Goal: Task Accomplishment & Management: Use online tool/utility

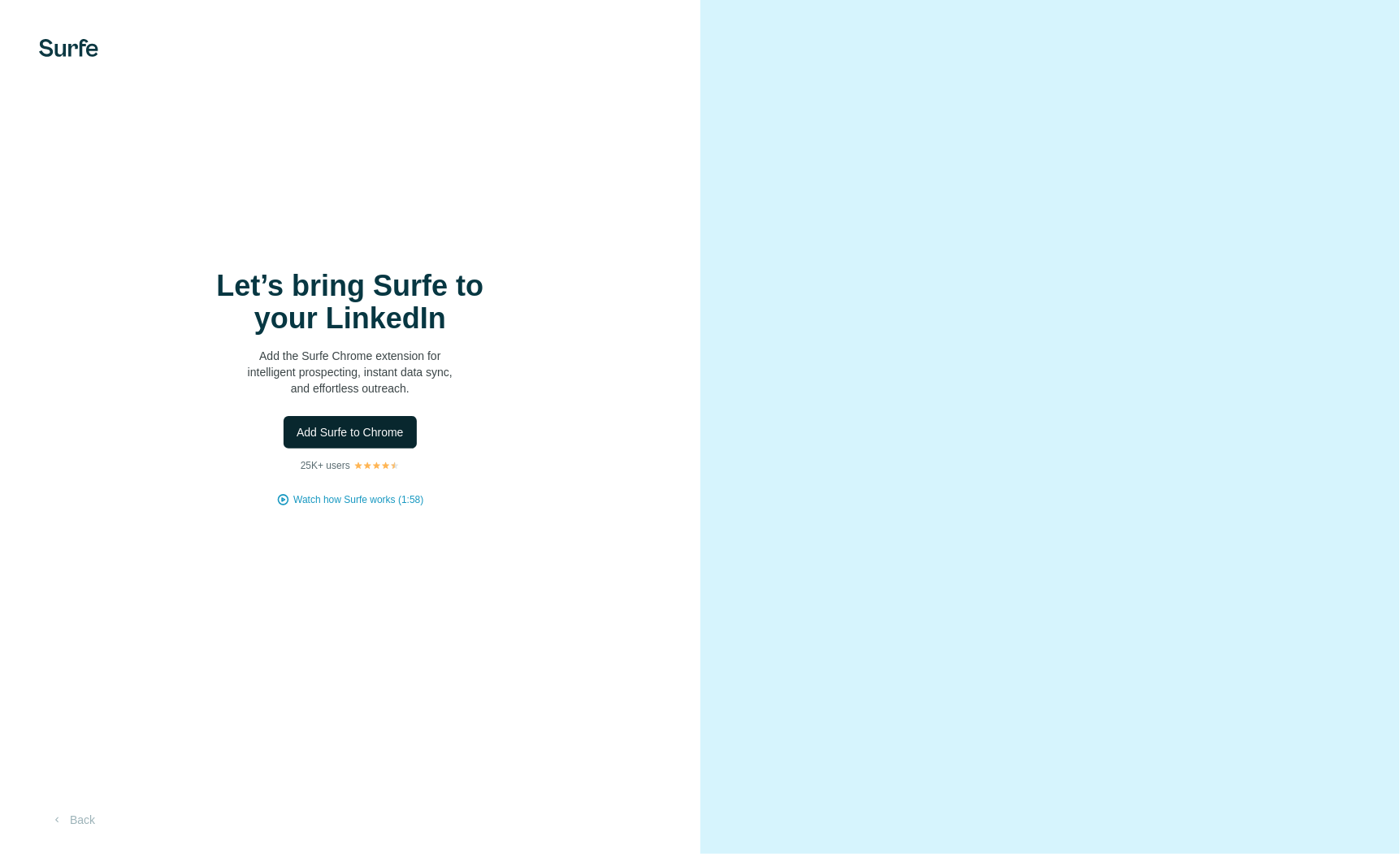
click at [376, 422] on button "Add Surfe to Chrome" at bounding box center [350, 432] width 134 height 33
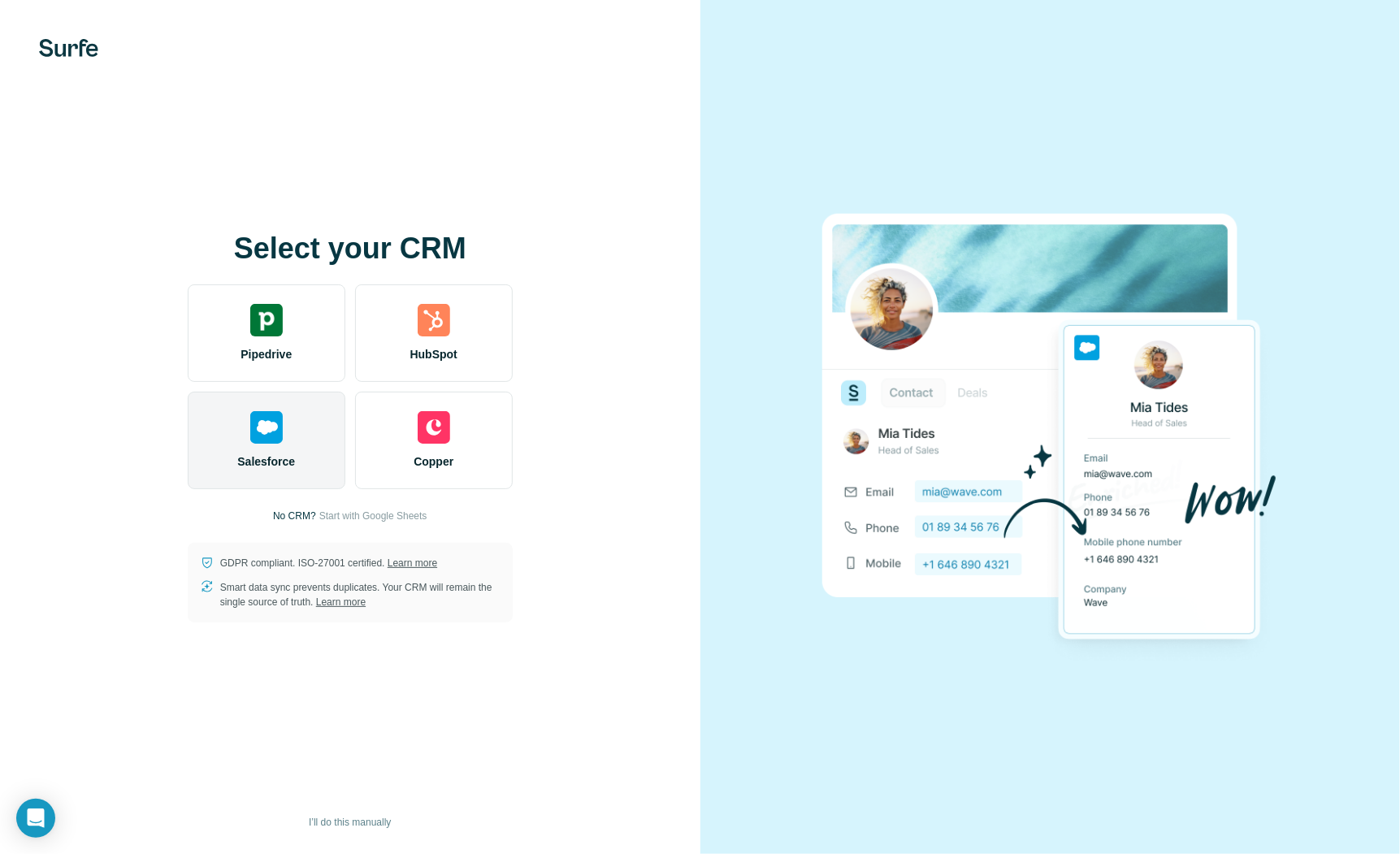
click at [283, 438] on div "Salesforce" at bounding box center [266, 441] width 158 height 98
